Goal: Entertainment & Leisure: Consume media (video, audio)

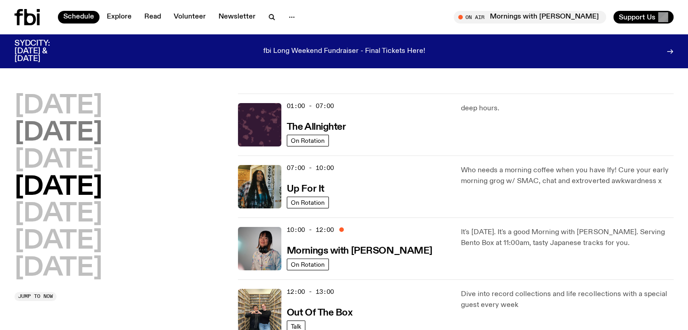
click at [93, 138] on h2 "[DATE]" at bounding box center [58, 133] width 88 height 25
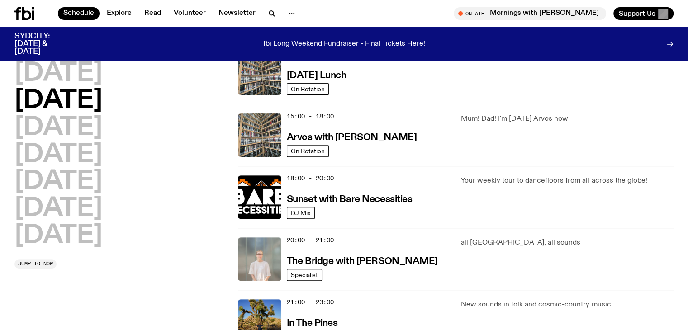
scroll to position [293, 0]
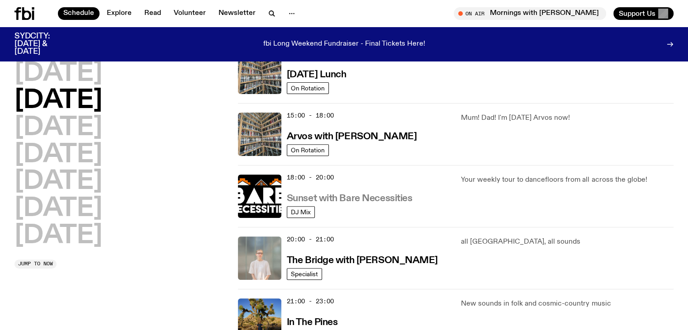
click at [359, 199] on h3 "Sunset with Bare Necessities" at bounding box center [350, 198] width 126 height 9
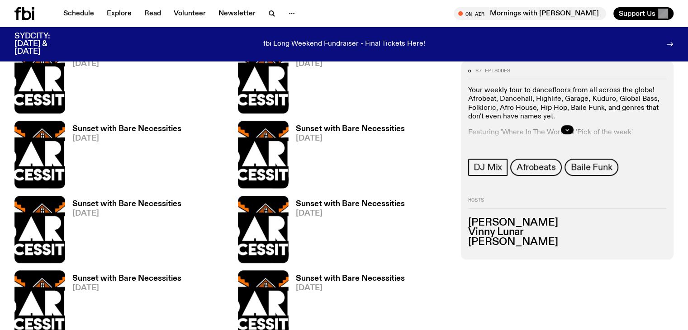
scroll to position [362, 0]
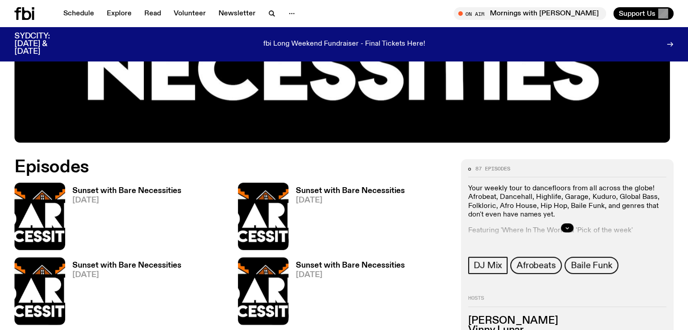
click at [81, 195] on h3 "Sunset with Bare Necessities" at bounding box center [126, 191] width 109 height 8
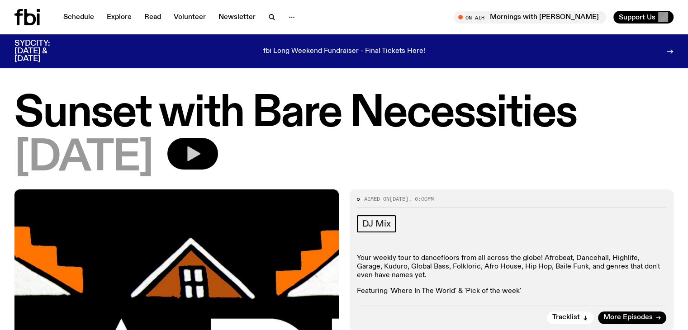
click at [200, 154] on icon "button" at bounding box center [193, 154] width 13 height 15
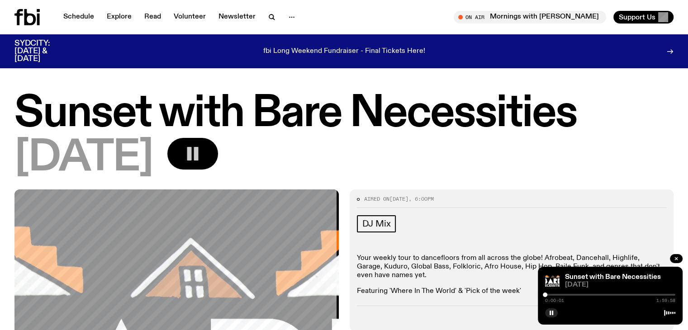
click at [550, 295] on div "0:00:01 1:59:58" at bounding box center [610, 297] width 130 height 11
click at [548, 295] on div at bounding box center [548, 295] width 5 height 5
click at [554, 295] on div "0:05:13 1:59:58" at bounding box center [610, 297] width 130 height 11
click at [552, 296] on div at bounding box center [552, 295] width 5 height 5
click at [555, 294] on div at bounding box center [555, 295] width 5 height 5
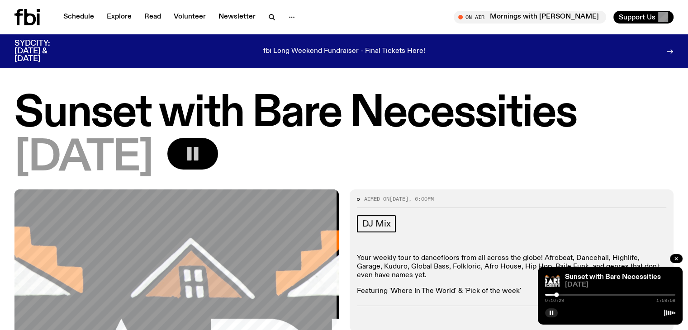
click at [556, 295] on div at bounding box center [556, 295] width 5 height 5
click at [558, 294] on div at bounding box center [558, 295] width 5 height 5
click at [560, 296] on div at bounding box center [560, 295] width 5 height 5
click at [563, 295] on div at bounding box center [562, 295] width 5 height 5
click at [564, 295] on div at bounding box center [563, 295] width 5 height 5
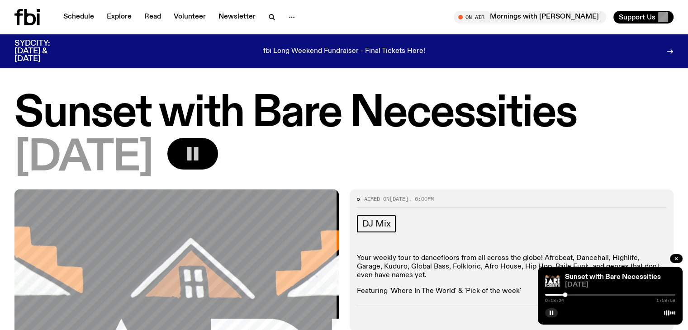
click at [565, 295] on div at bounding box center [565, 295] width 5 height 5
click at [566, 295] on div at bounding box center [565, 295] width 5 height 5
click at [568, 295] on div at bounding box center [568, 295] width 5 height 5
click at [570, 295] on div at bounding box center [570, 295] width 5 height 5
click at [573, 295] on div at bounding box center [610, 295] width 130 height 2
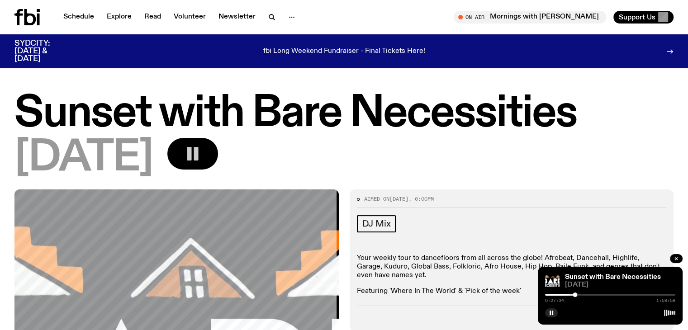
click at [575, 295] on div at bounding box center [575, 295] width 5 height 5
click at [579, 295] on div at bounding box center [610, 295] width 130 height 2
click at [582, 295] on div at bounding box center [610, 295] width 130 height 2
click at [584, 294] on div at bounding box center [610, 295] width 130 height 2
click at [552, 313] on rect "button" at bounding box center [552, 313] width 1 height 5
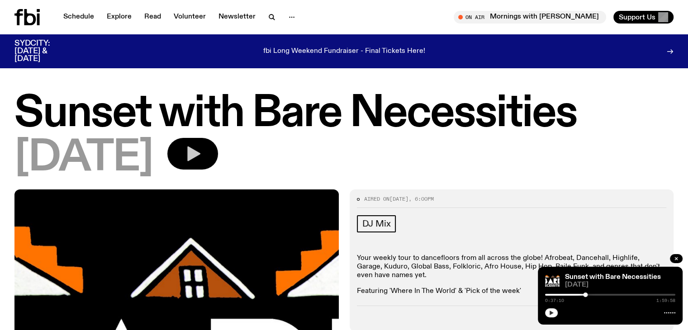
click at [551, 313] on icon "button" at bounding box center [552, 313] width 4 height 5
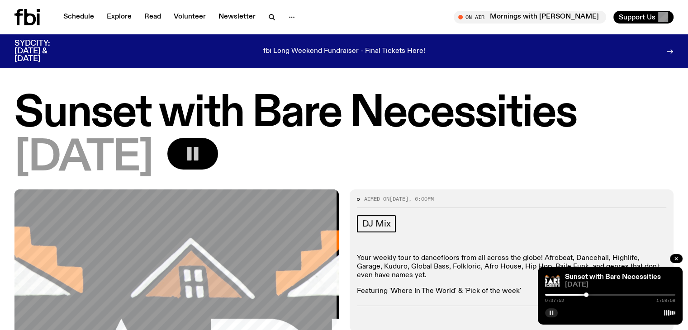
click at [552, 312] on rect "button" at bounding box center [552, 313] width 1 height 5
